Goal: Task Accomplishment & Management: Manage account settings

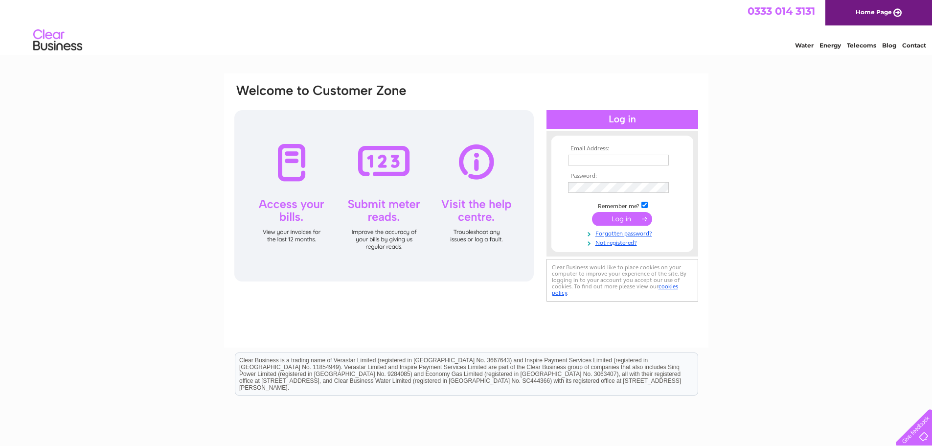
type input "[EMAIL_ADDRESS][DOMAIN_NAME]"
click at [620, 218] on input "submit" at bounding box center [622, 219] width 60 height 14
click at [527, 246] on div at bounding box center [384, 195] width 300 height 171
click at [641, 161] on input "[EMAIL_ADDRESS][DOMAIN_NAME]" at bounding box center [618, 160] width 101 height 11
drag, startPoint x: 641, startPoint y: 159, endPoint x: 611, endPoint y: 156, distance: 30.1
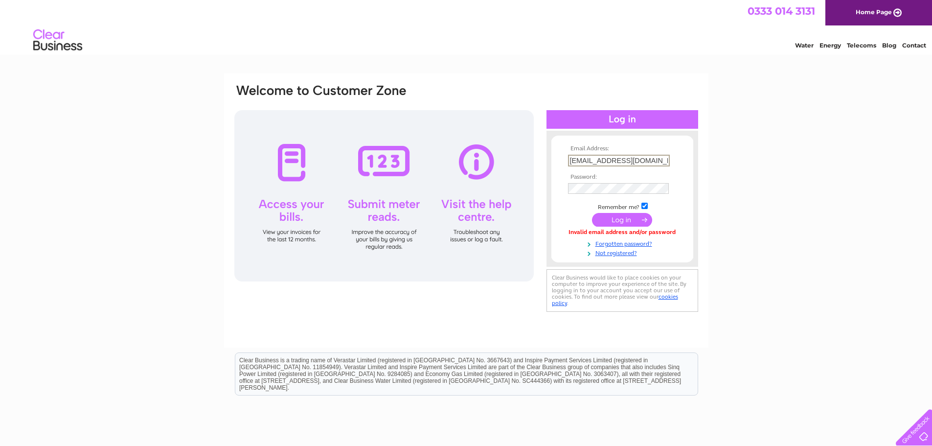
click at [611, 156] on input "[EMAIL_ADDRESS][DOMAIN_NAME]" at bounding box center [619, 161] width 102 height 12
type input "info@powder2025!"
click at [617, 188] on tbody "Email Address: info@powder2025! Password: Remember me?" at bounding box center [623, 201] width 114 height 112
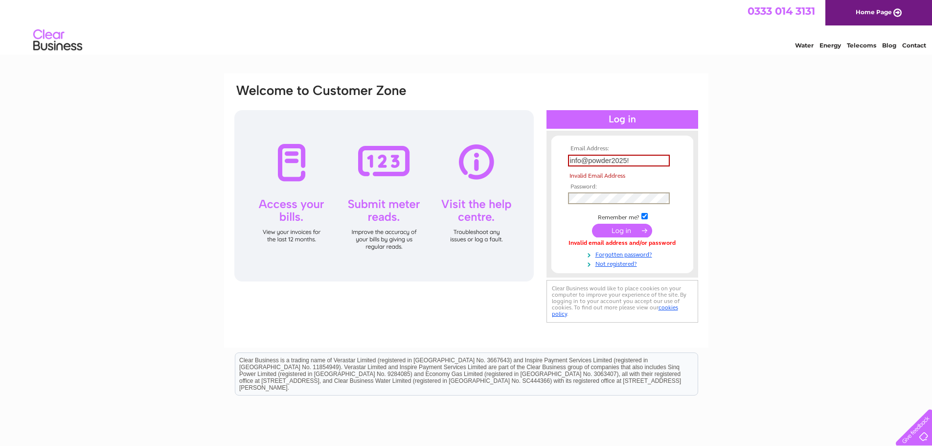
click at [641, 175] on span "Invalid Email Address" at bounding box center [624, 176] width 112 height 10
click at [646, 158] on input "info@powder2025!" at bounding box center [619, 161] width 102 height 12
click at [654, 167] on td "info@powder2025!" at bounding box center [623, 160] width 114 height 17
click at [634, 157] on input "info@powder2025!" at bounding box center [619, 161] width 102 height 12
drag, startPoint x: 634, startPoint y: 157, endPoint x: 543, endPoint y: 168, distance: 91.7
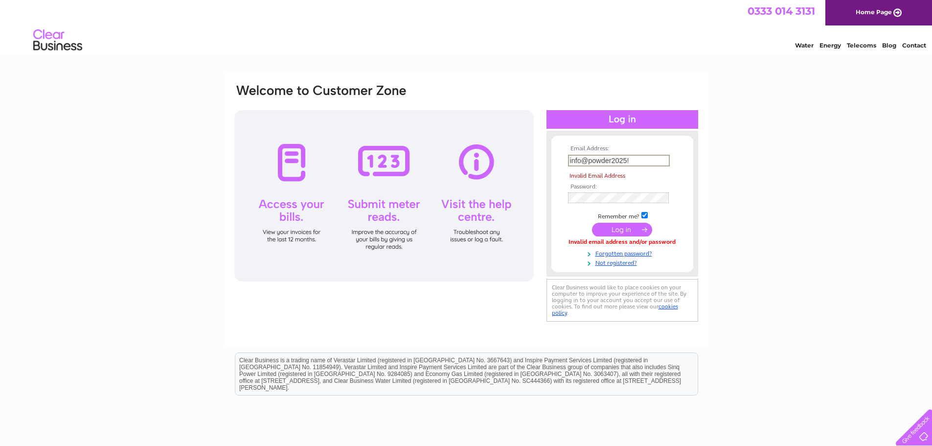
click at [543, 168] on div "Email Address: info@powder2025! Invalid Email Address Password: Forgotten passw…" at bounding box center [466, 203] width 466 height 241
